Goal: Information Seeking & Learning: Find specific page/section

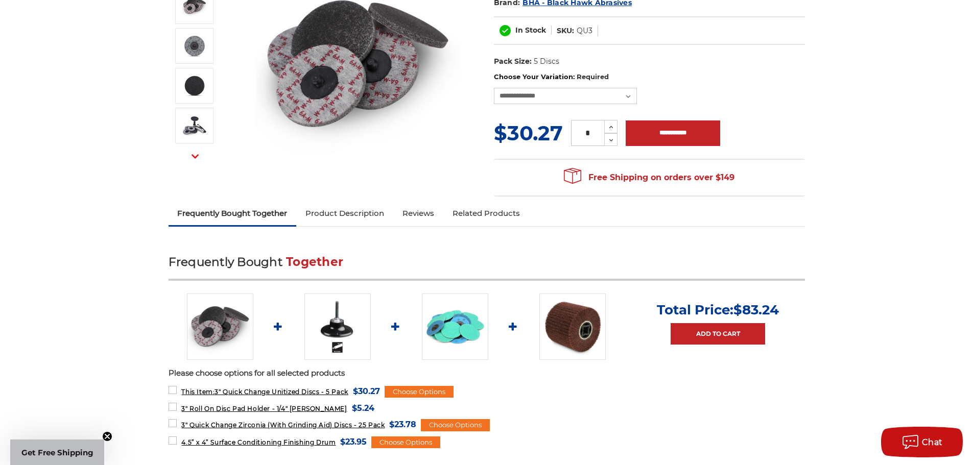
scroll to position [255, 0]
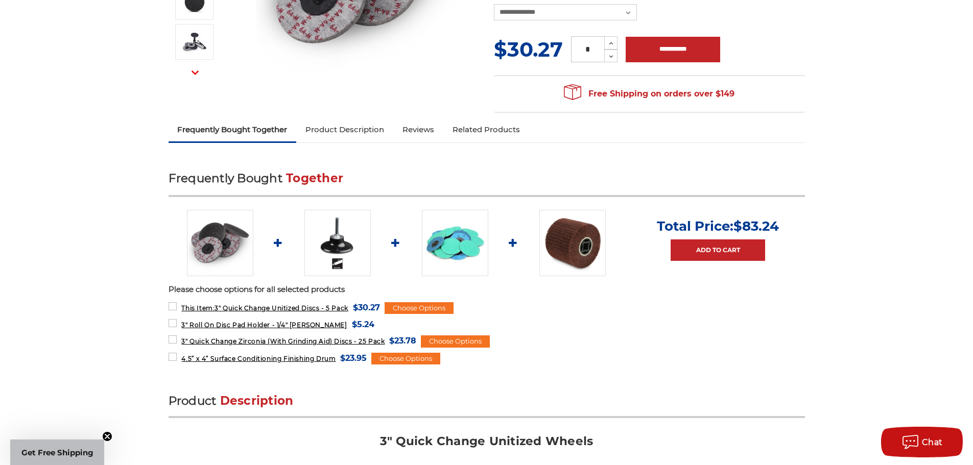
click at [326, 249] on img at bounding box center [337, 243] width 66 height 66
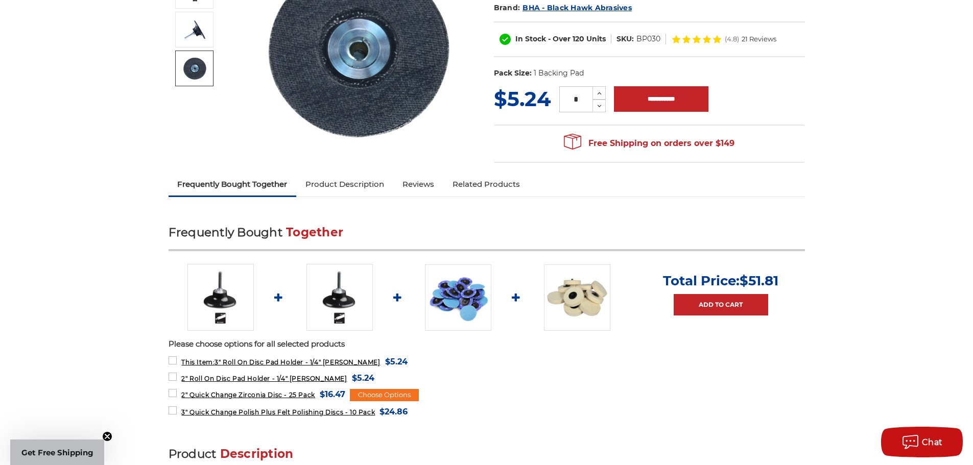
scroll to position [204, 0]
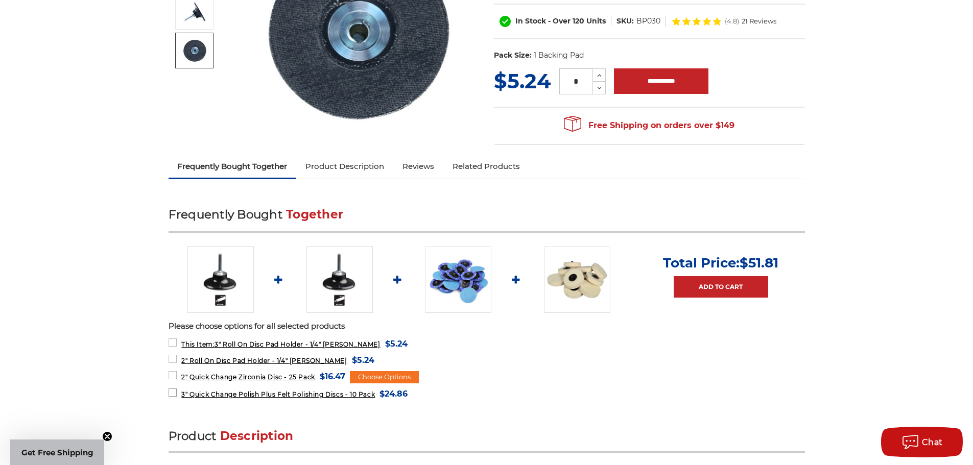
click at [283, 393] on span "3" Quick Change Polish Plus Felt Polishing Discs - 10 Pack" at bounding box center [278, 395] width 194 height 8
click at [174, 392] on label "3" Quick Change Polish Plus Felt Polishing Discs - 10 Pack MSRP: Was: Now: $24.…" at bounding box center [287, 394] width 239 height 14
click at [173, 360] on label "2" Roll On Disc Pad Holder - 1/4" Shank MSRP: Was: Now: $5.24 (You save )" at bounding box center [271, 360] width 206 height 14
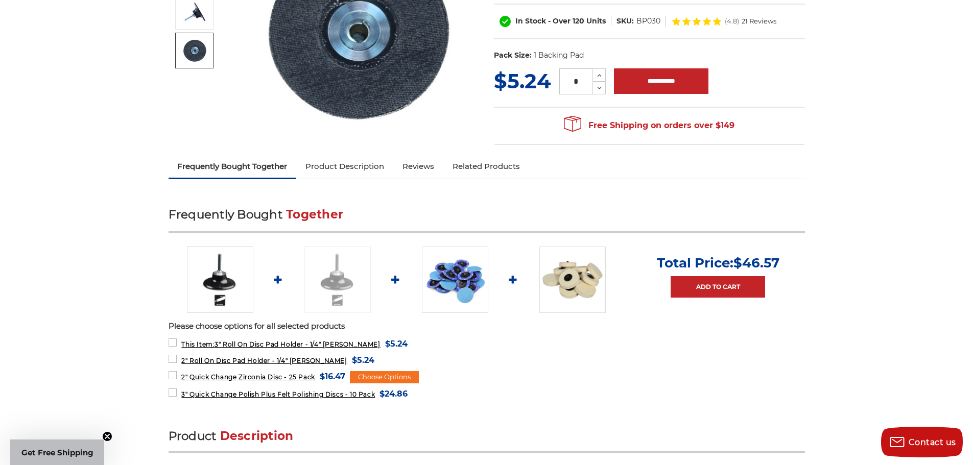
click at [364, 168] on link "Product Description" at bounding box center [344, 166] width 97 height 22
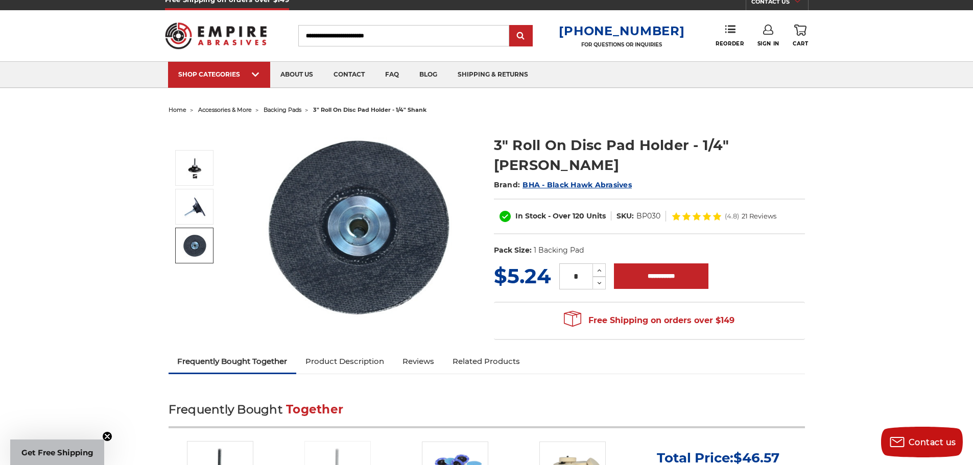
scroll to position [0, 0]
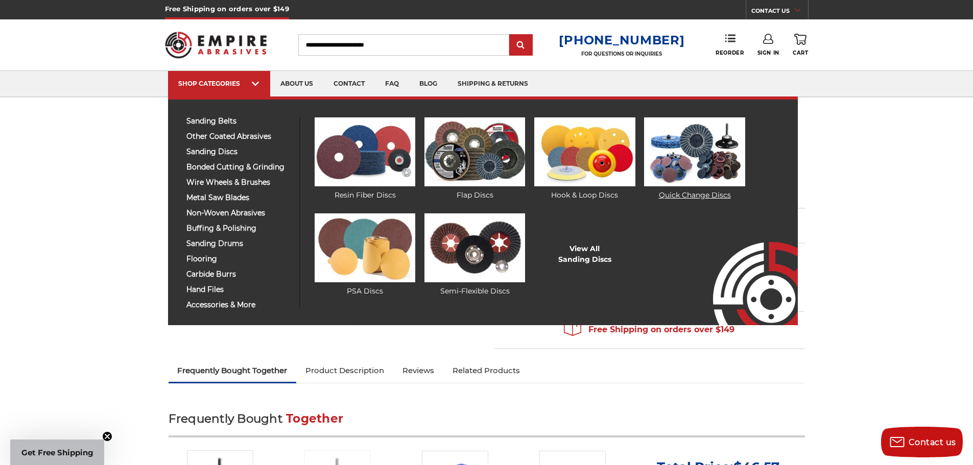
click at [697, 146] on img at bounding box center [694, 151] width 101 height 69
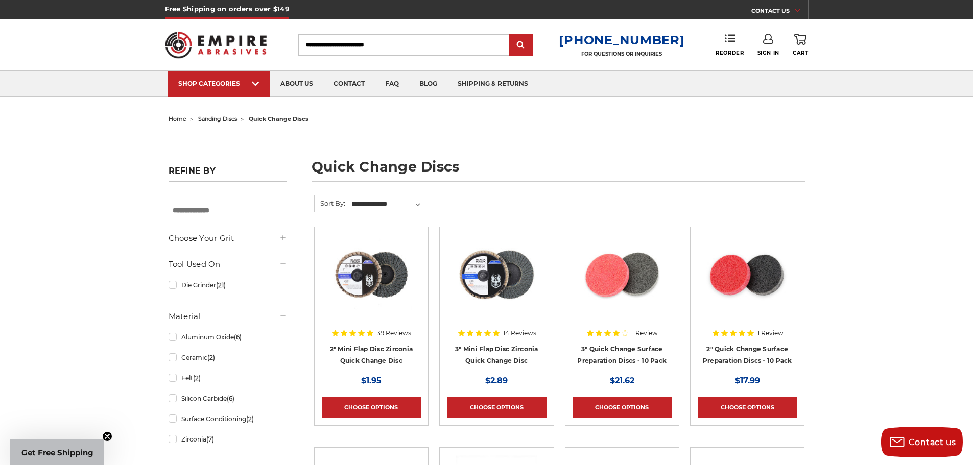
click at [388, 40] on input "Search" at bounding box center [403, 44] width 211 height 21
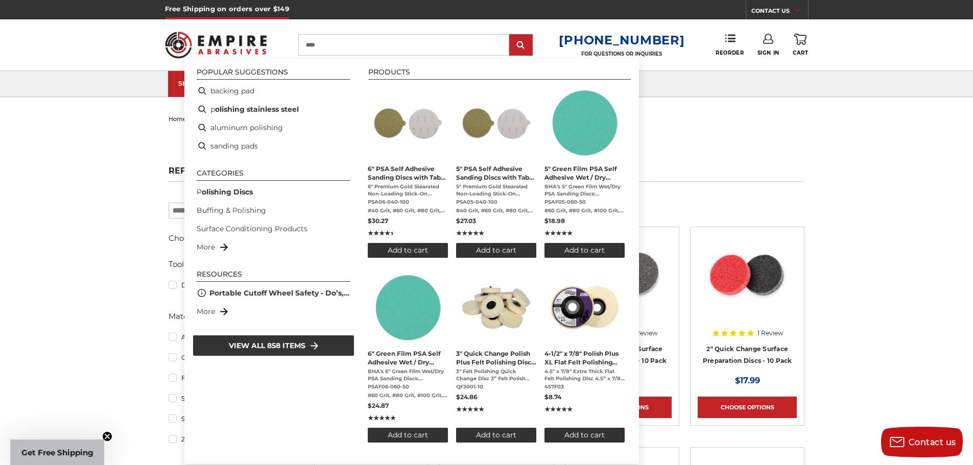
type input "*****"
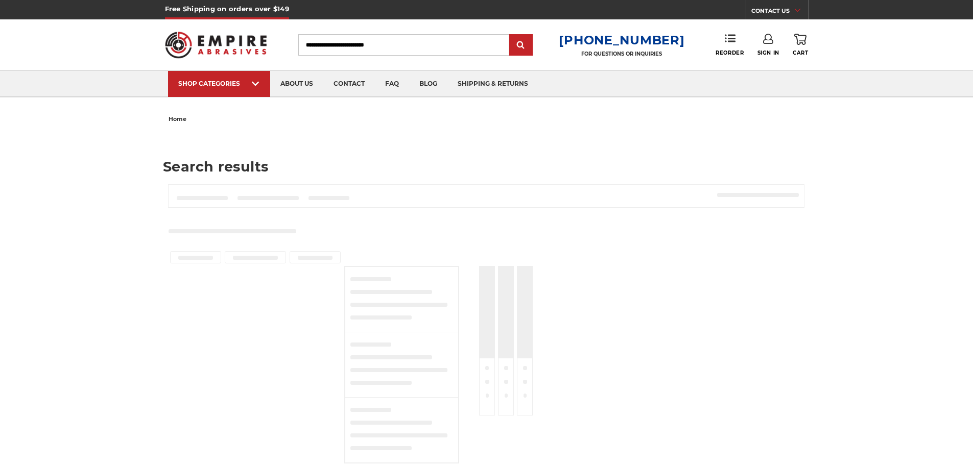
type input "*****"
